Goal: Communication & Community: Answer question/provide support

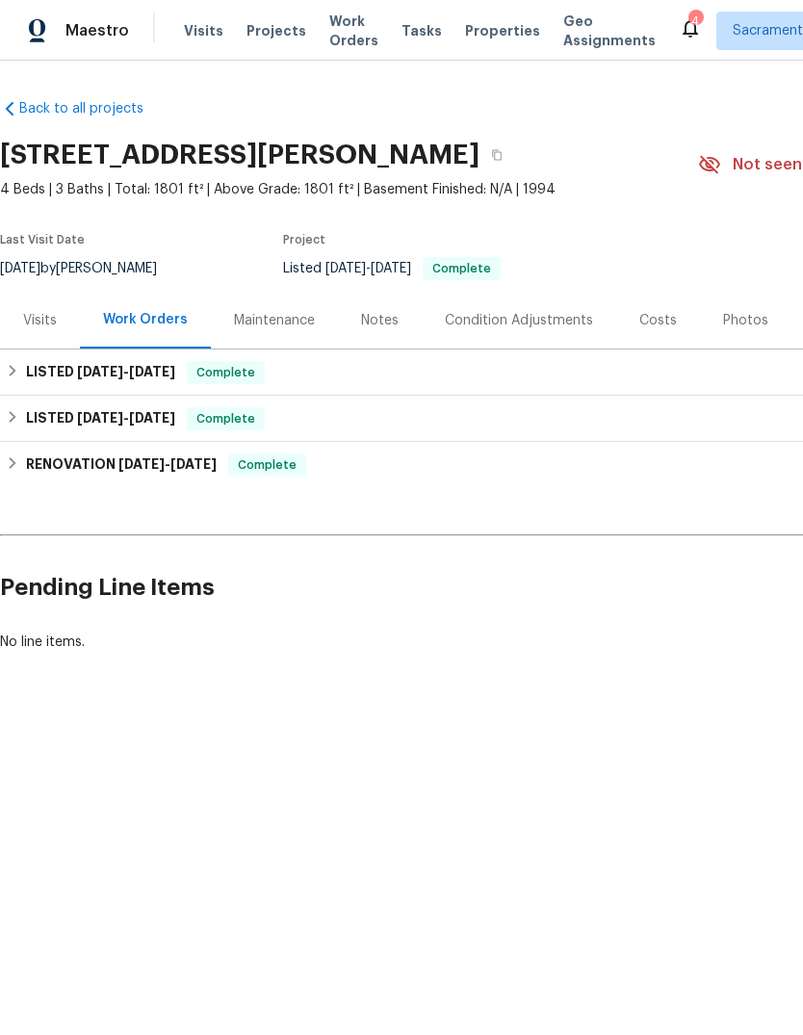
click at [688, 17] on div "4" at bounding box center [694, 21] width 13 height 19
click at [688, 18] on div "4" at bounding box center [694, 21] width 13 height 19
click at [679, 21] on icon at bounding box center [690, 27] width 23 height 23
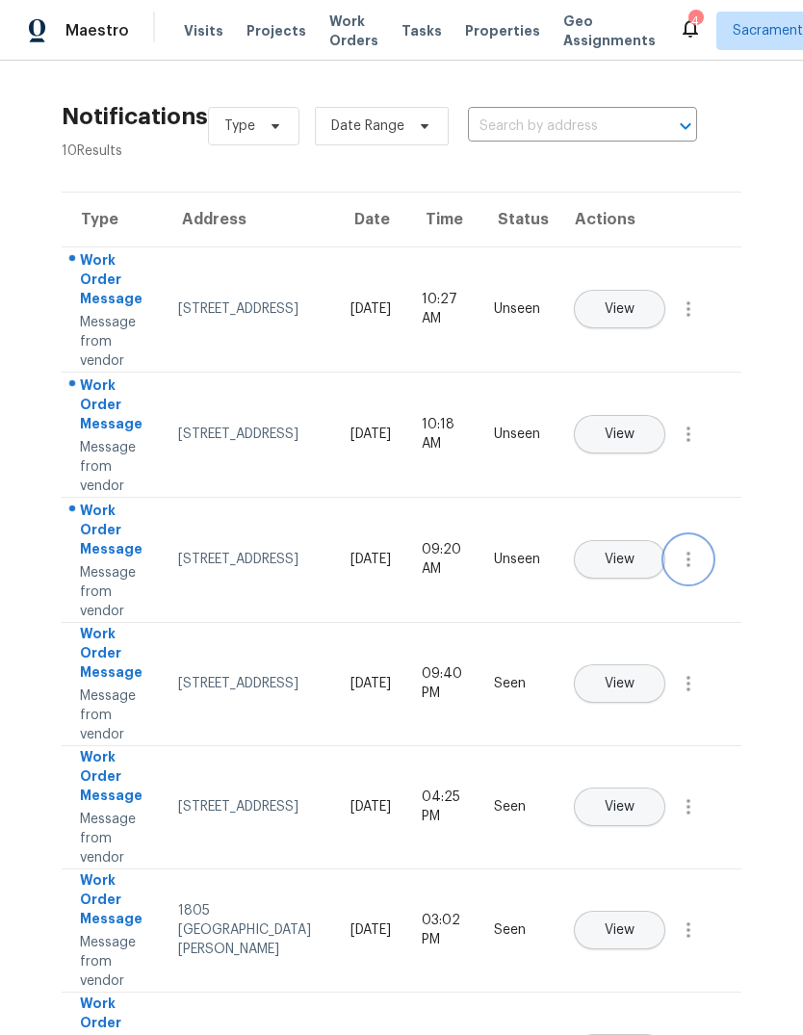
click at [683, 571] on icon "button" at bounding box center [688, 559] width 23 height 23
click at [597, 581] on div "Mark Seen" at bounding box center [579, 582] width 150 height 19
click at [635, 427] on span "View" at bounding box center [620, 434] width 30 height 14
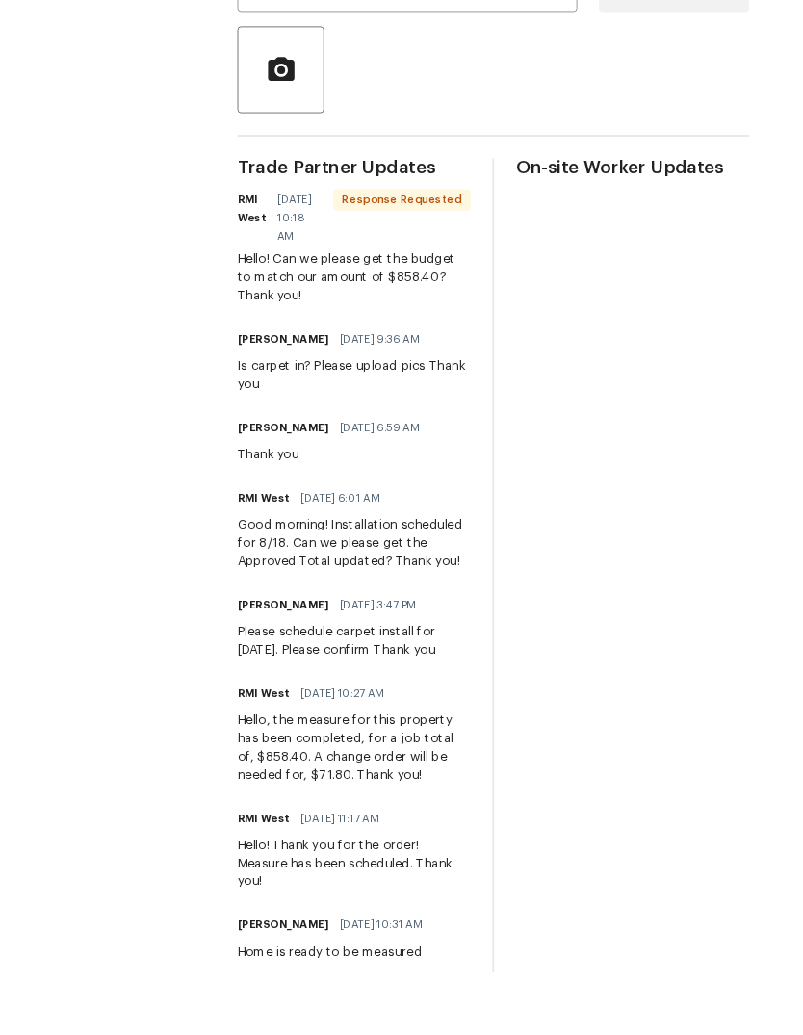
scroll to position [72, 0]
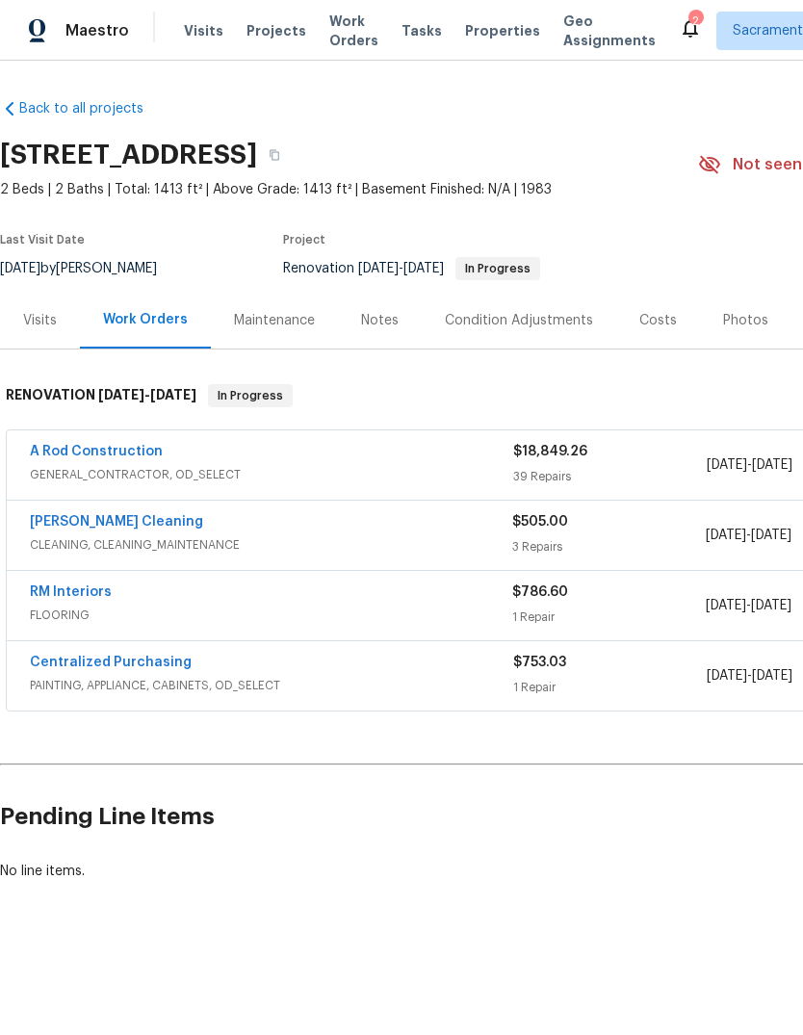
click at [55, 592] on link "RM Interiors" at bounding box center [71, 591] width 82 height 13
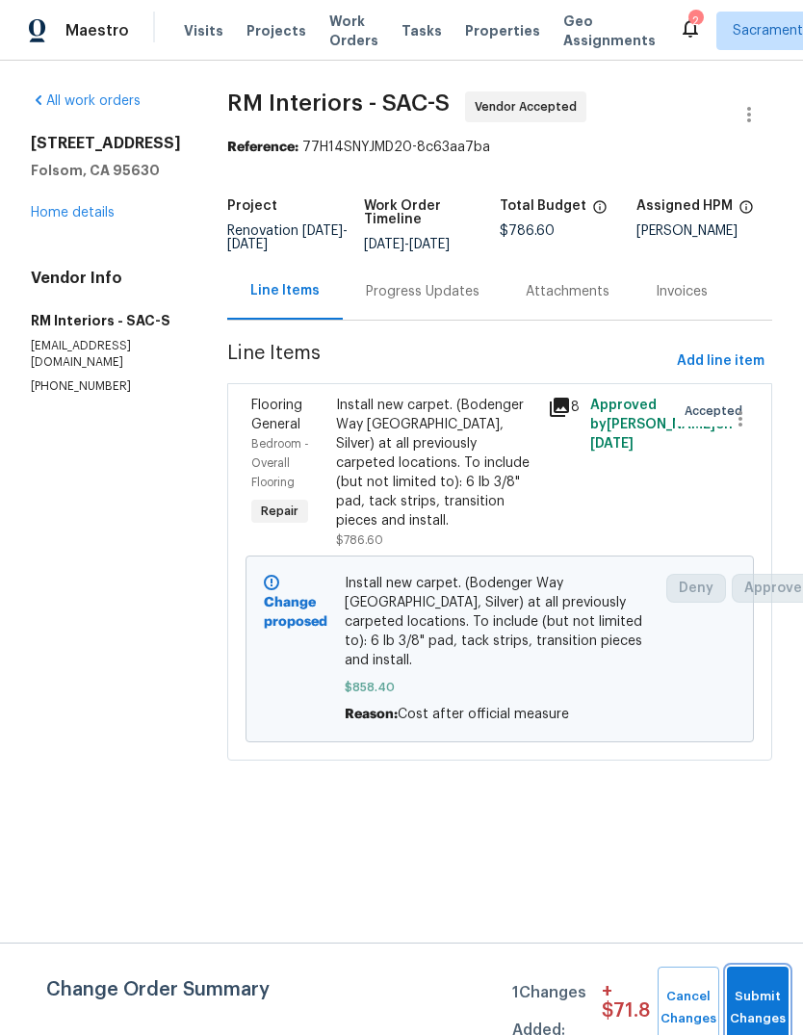
click at [764, 999] on button "Submit Changes" at bounding box center [758, 1008] width 62 height 83
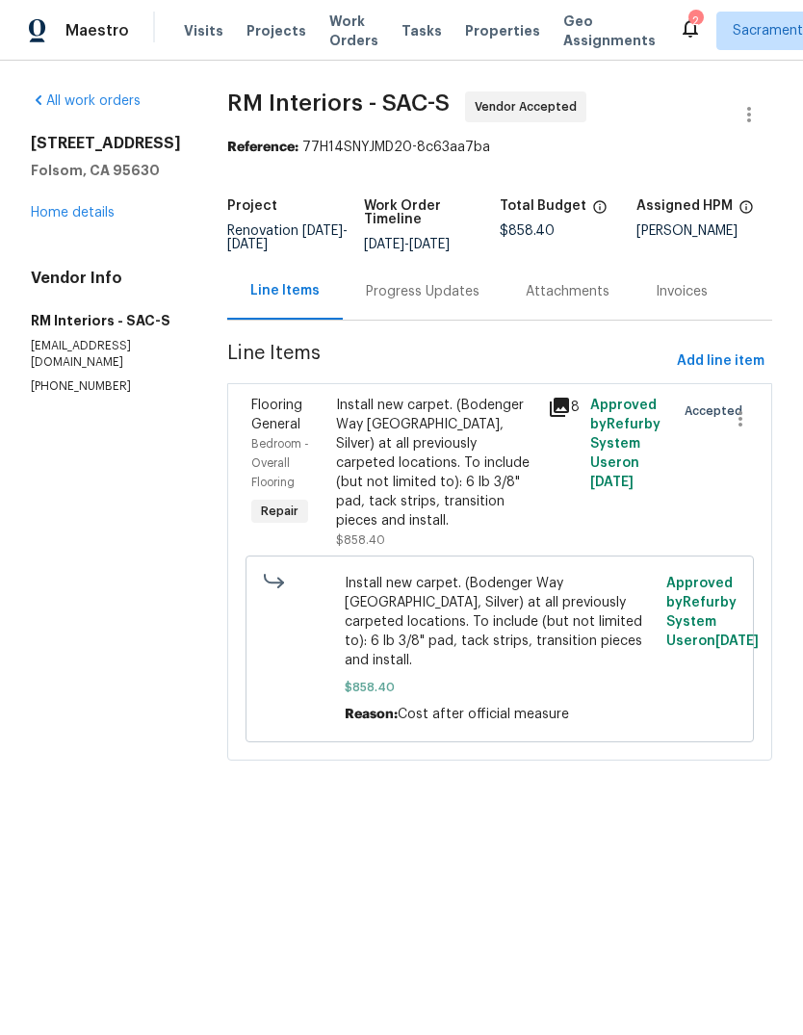
click at [61, 216] on link "Home details" at bounding box center [73, 212] width 84 height 13
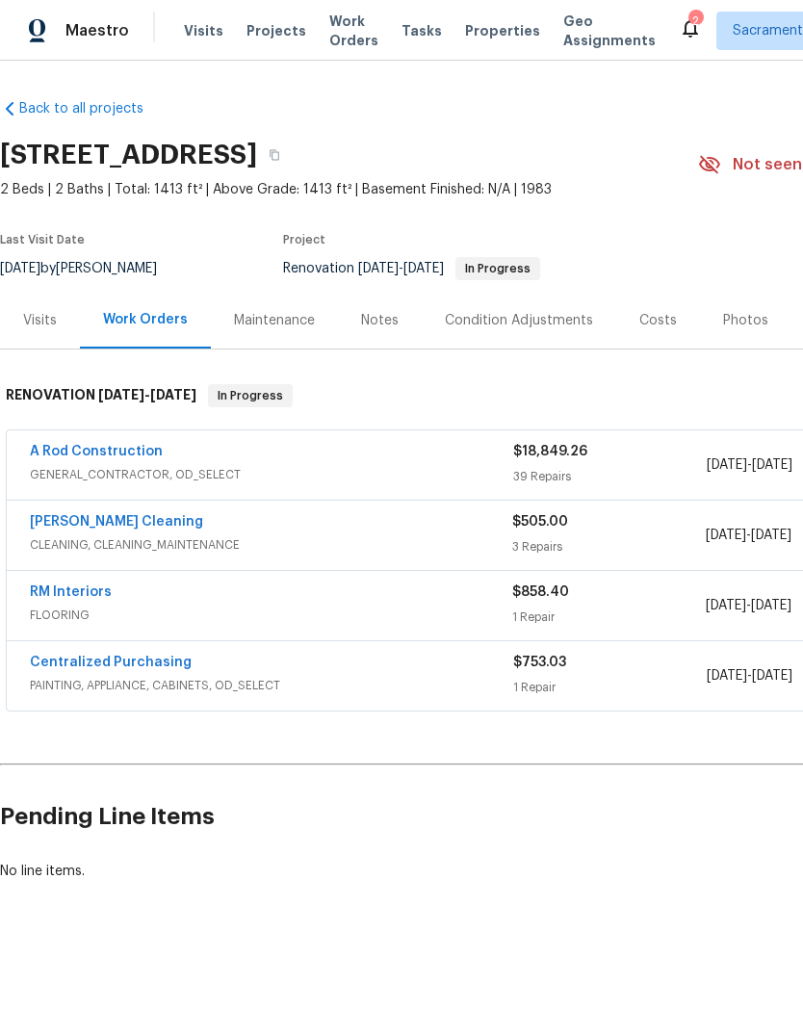
click at [381, 329] on div "Notes" at bounding box center [380, 320] width 38 height 19
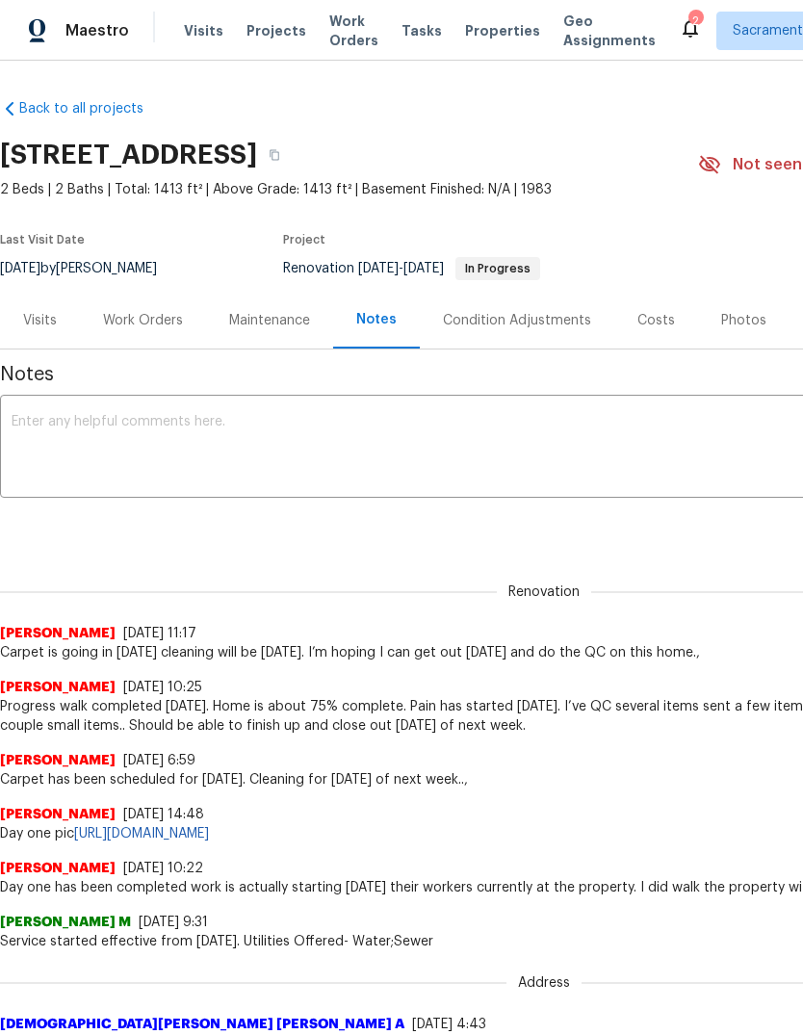
click at [276, 315] on div "Maintenance" at bounding box center [269, 320] width 81 height 19
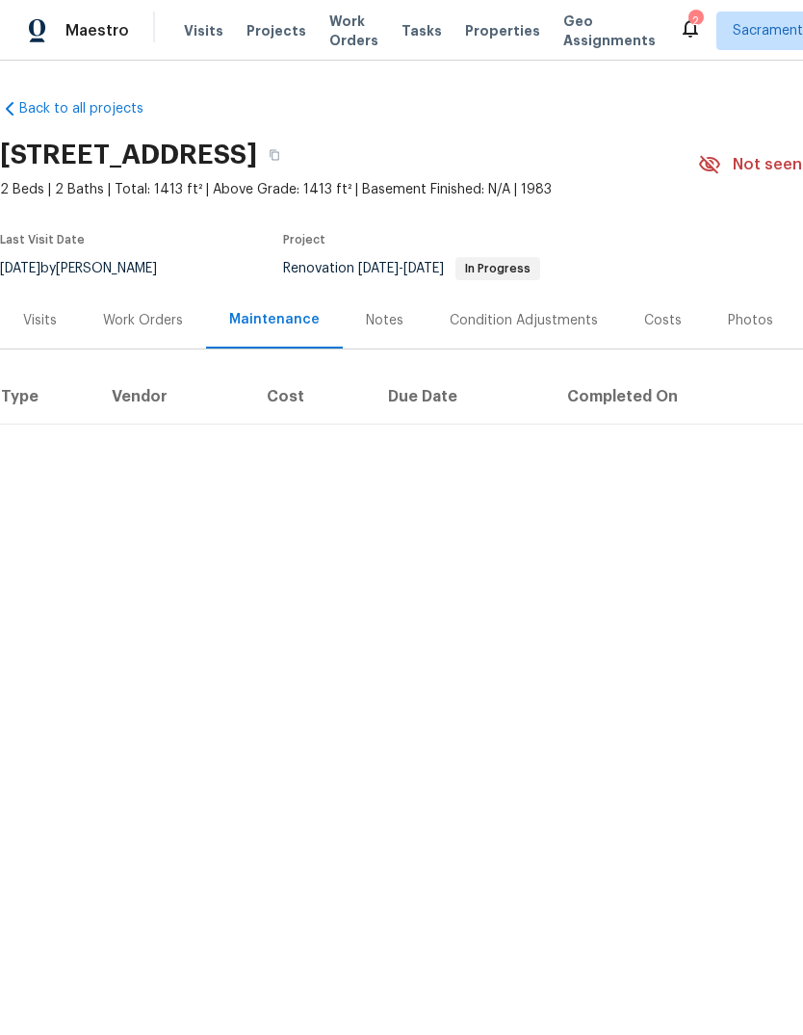
click at [149, 319] on div "Work Orders" at bounding box center [143, 320] width 80 height 19
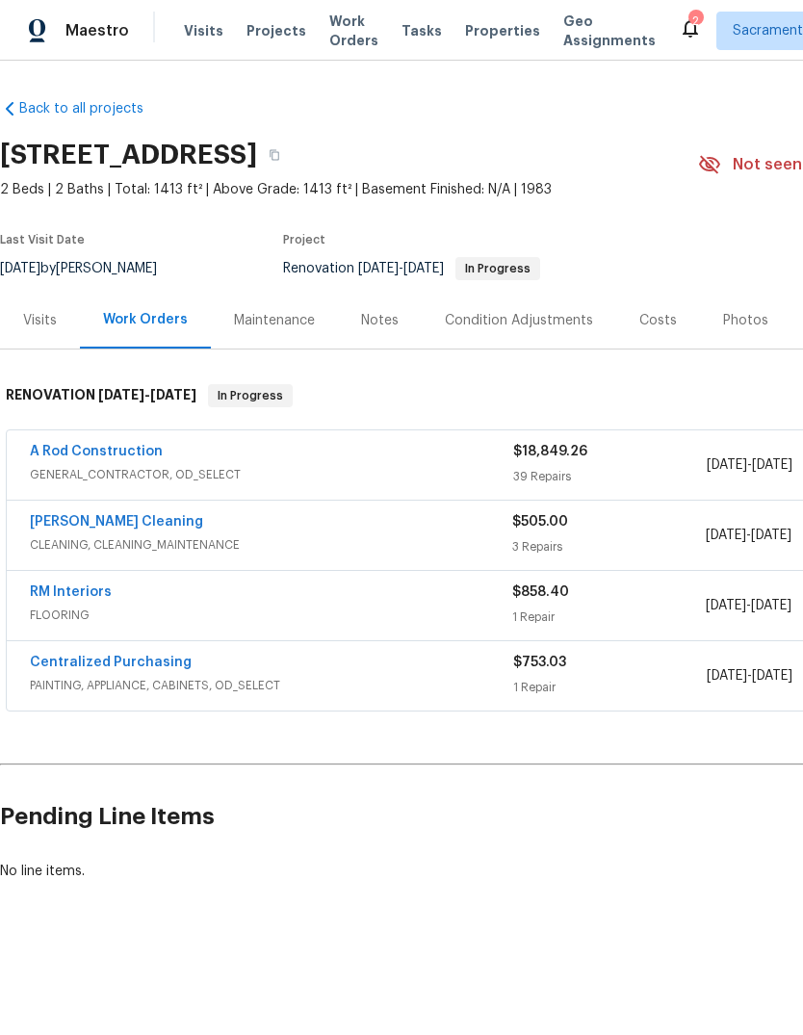
click at [98, 595] on link "RM Interiors" at bounding box center [71, 591] width 82 height 13
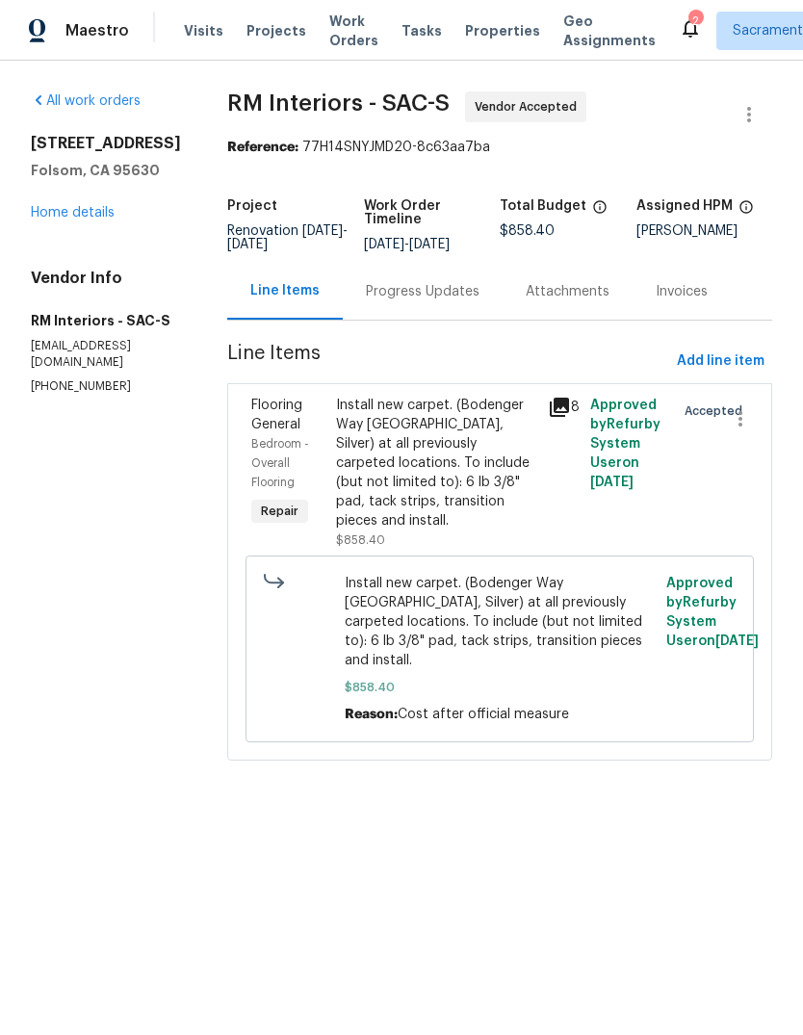
click at [459, 294] on div "Progress Updates" at bounding box center [423, 291] width 114 height 19
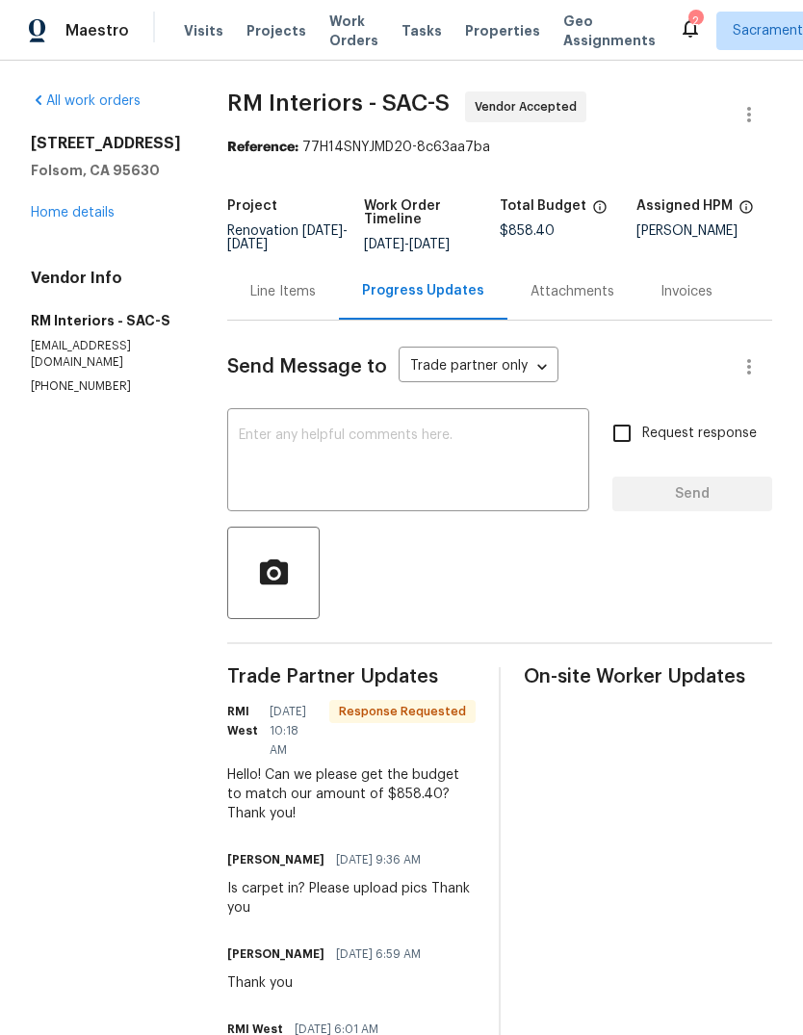
click at [299, 423] on div "x ​" at bounding box center [408, 462] width 362 height 98
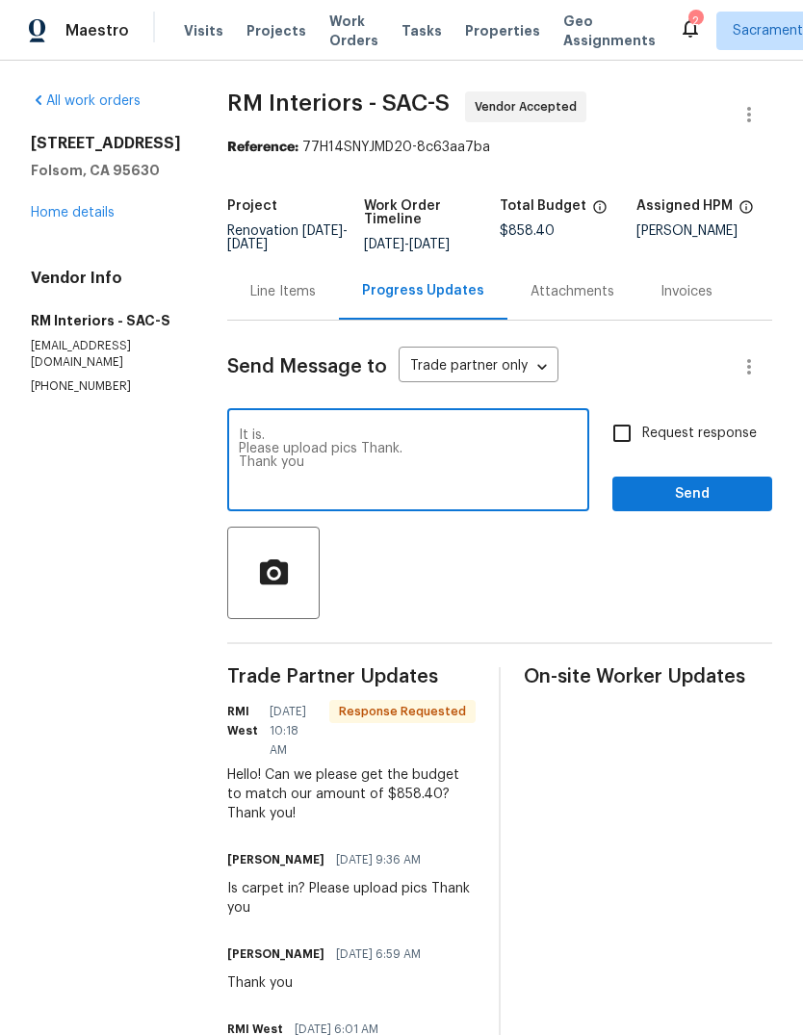
type textarea "It is. Please upload pics Thank. Thank you"
click at [634, 442] on input "Request response" at bounding box center [622, 433] width 40 height 40
checkbox input "true"
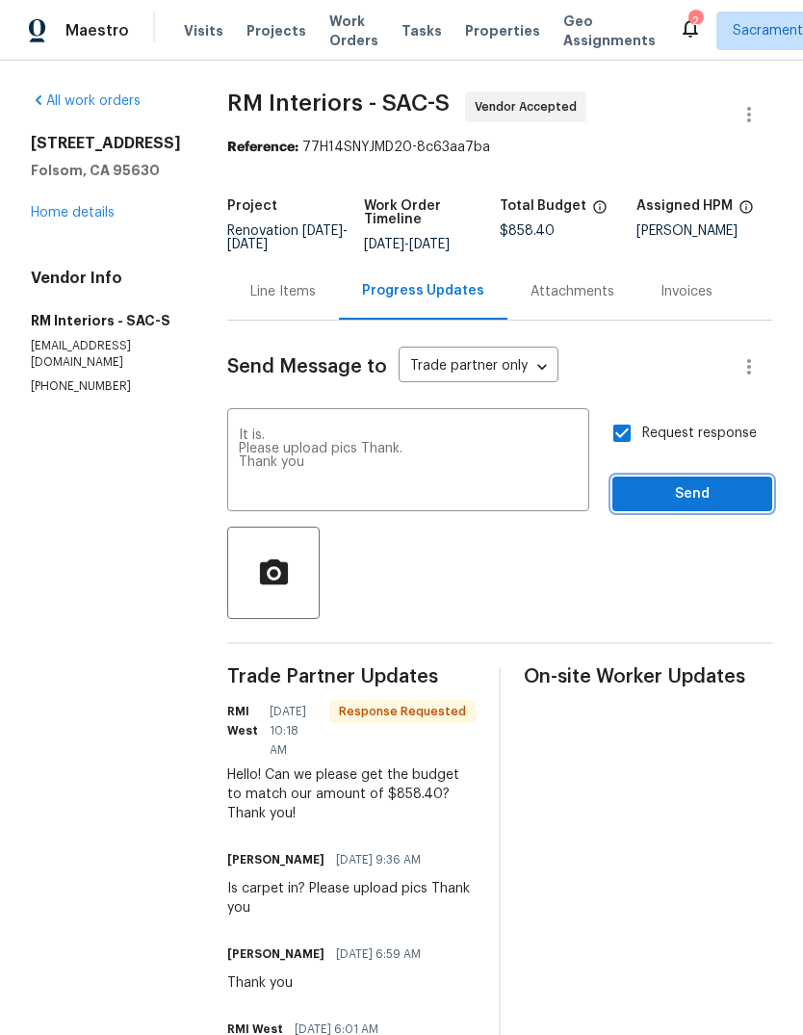
click at [704, 483] on span "Send" at bounding box center [692, 494] width 129 height 24
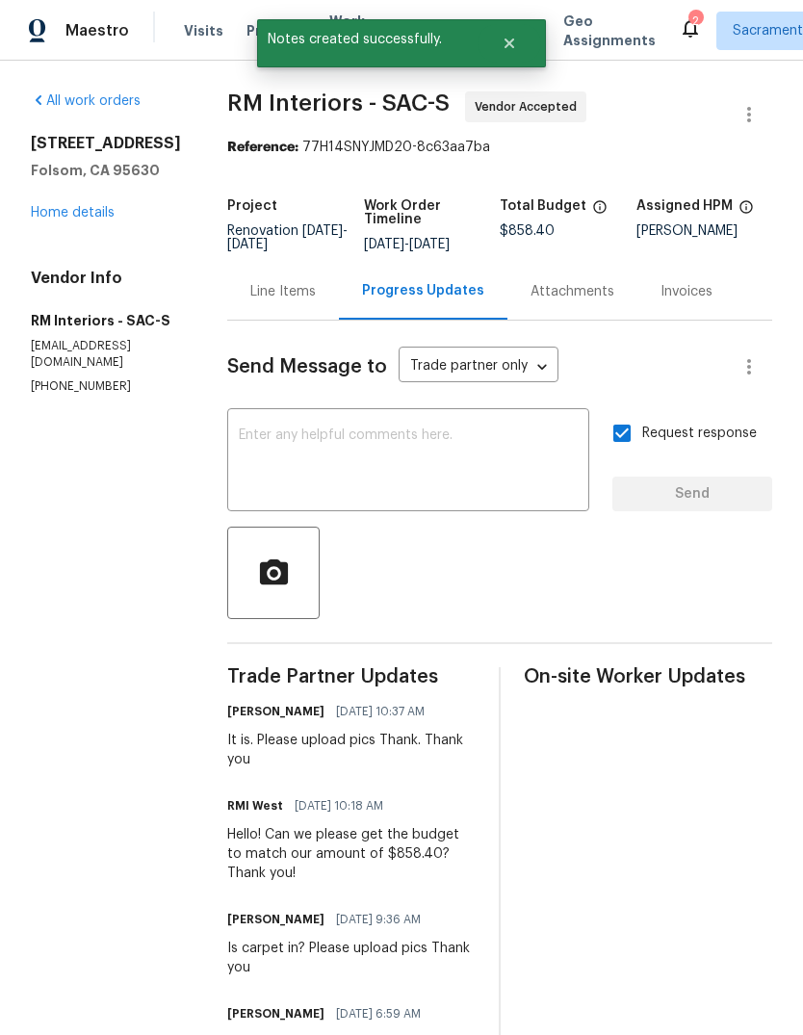
click at [688, 22] on div "2" at bounding box center [694, 21] width 13 height 19
click at [679, 17] on icon at bounding box center [690, 27] width 23 height 23
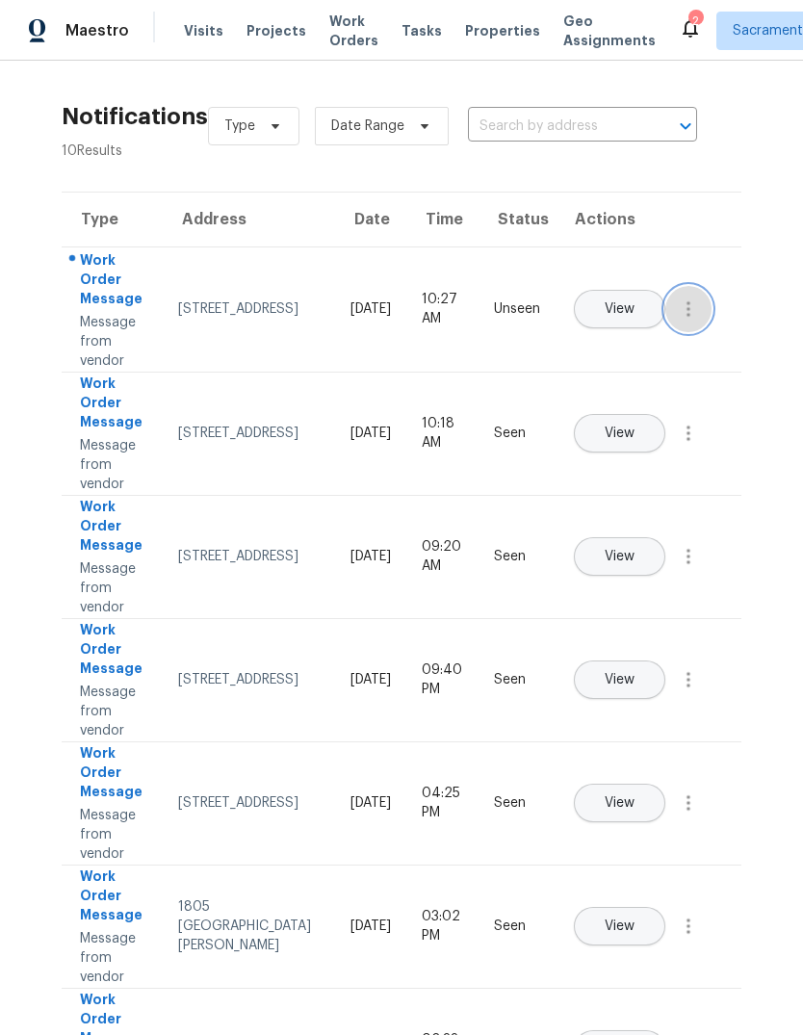
click at [687, 317] on icon "button" at bounding box center [689, 308] width 4 height 15
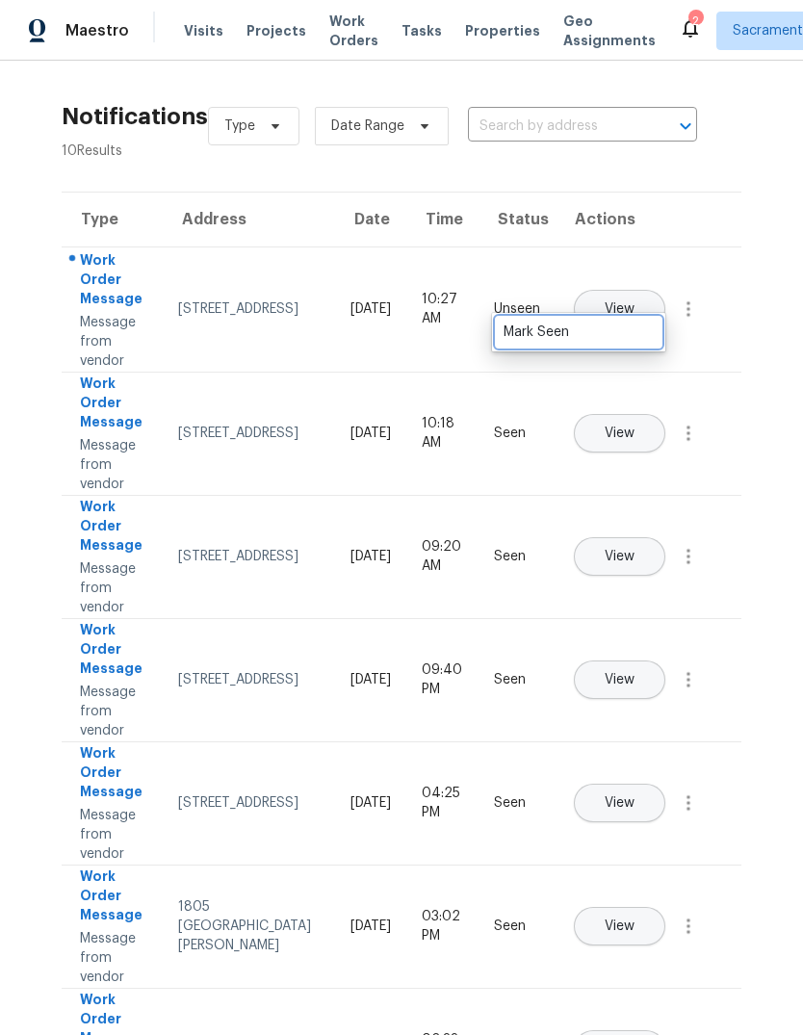
click at [626, 329] on div "Mark Seen" at bounding box center [579, 332] width 150 height 19
